Goal: Navigation & Orientation: Find specific page/section

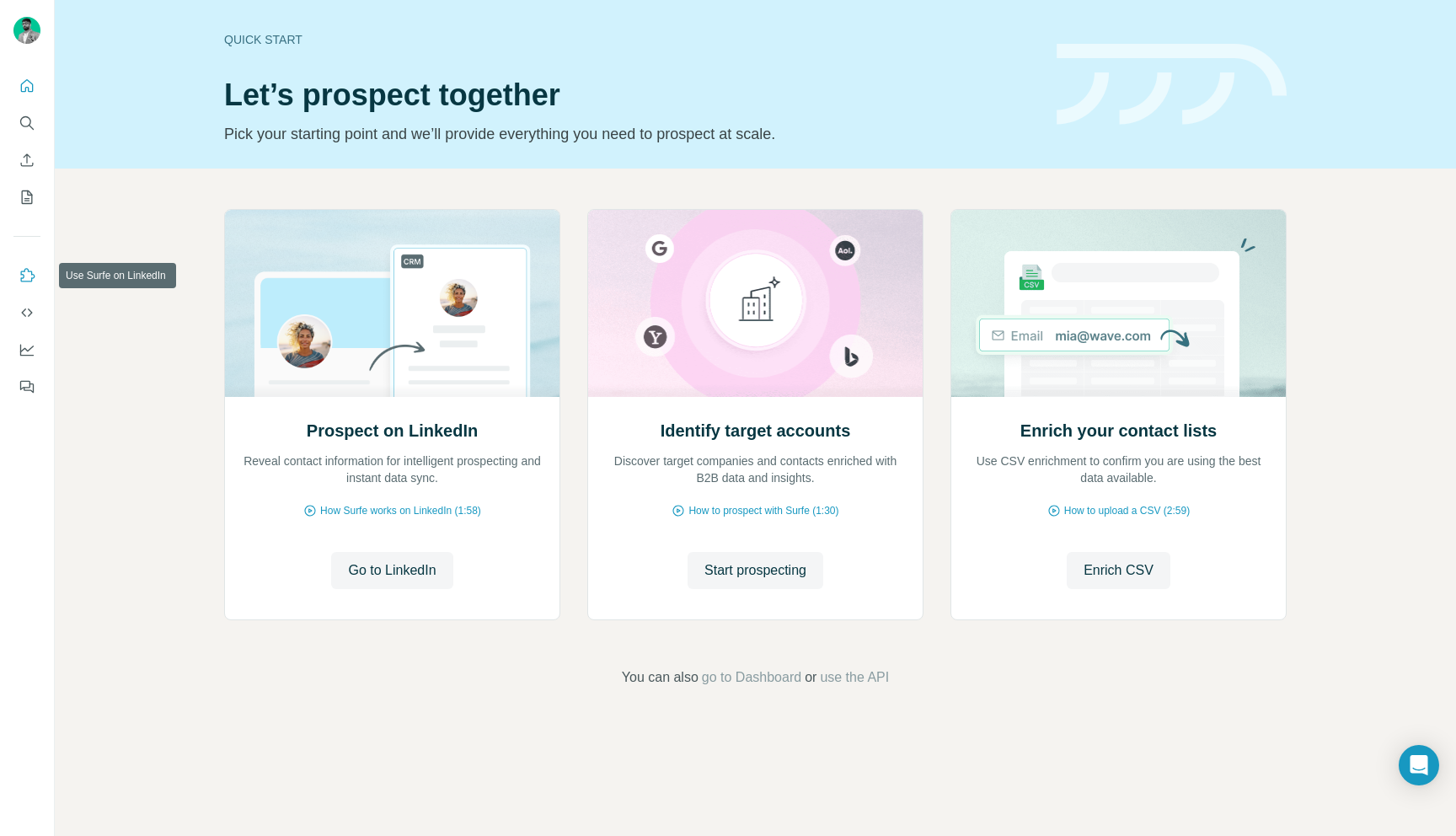
click at [30, 276] on icon "Use Surfe on LinkedIn" at bounding box center [27, 276] width 17 height 17
click at [26, 349] on icon "Dashboard" at bounding box center [27, 350] width 17 height 17
